Goal: Transaction & Acquisition: Book appointment/travel/reservation

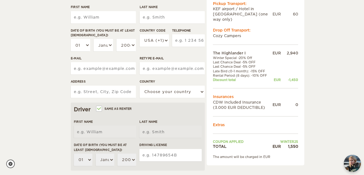
scroll to position [74, 0]
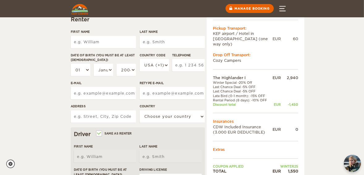
click at [62, 92] on div "The Highlander I Expand Collapse Total 1,550 EUR Automatic COST FOR 8 Days 12. …" at bounding box center [182, 155] width 364 height 458
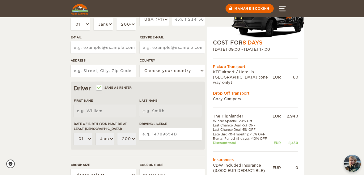
scroll to position [84, 0]
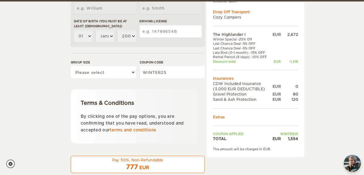
scroll to position [282, 0]
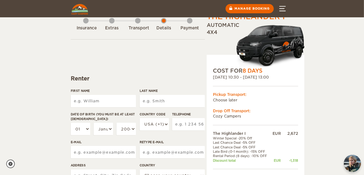
scroll to position [0, 0]
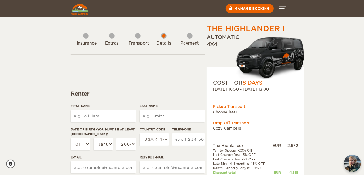
click at [77, 11] on img at bounding box center [79, 9] width 17 height 11
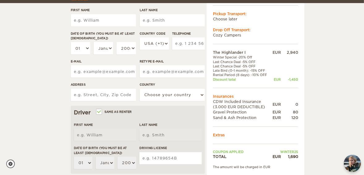
scroll to position [99, 0]
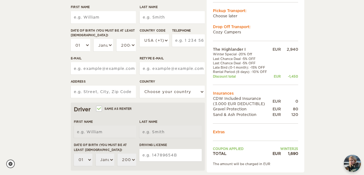
click at [17, 34] on div "The Highlander I Expand Collapse Total 1,690 EUR Automatic 4x4 COST FOR 8 Days …" at bounding box center [182, 130] width 364 height 458
click at [21, 40] on div "The Highlander I Expand Collapse Total 1,690 EUR Automatic 4x4 COST FOR 8 Days …" at bounding box center [182, 130] width 364 height 458
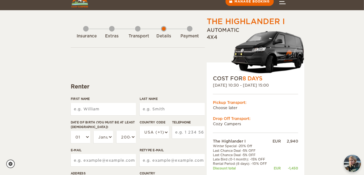
scroll to position [0, 0]
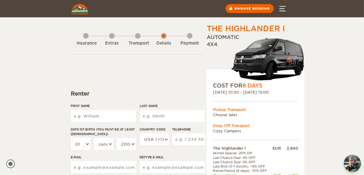
click at [78, 9] on img at bounding box center [79, 9] width 17 height 11
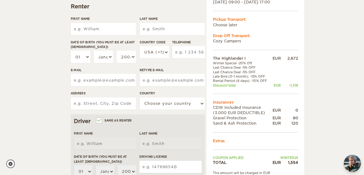
scroll to position [99, 0]
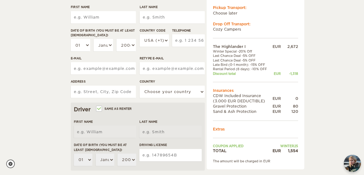
click at [57, 143] on div "The Highlander I Expand Collapse Total 1,554 EUR Automatic 4x4 COST FOR 8 Days …" at bounding box center [182, 130] width 364 height 458
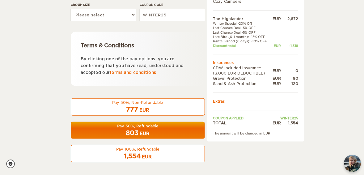
scroll to position [282, 0]
